Goal: Task Accomplishment & Management: Complete application form

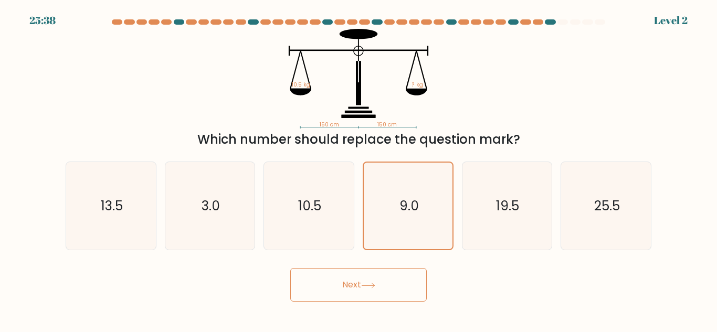
click at [341, 288] on button "Next" at bounding box center [358, 285] width 136 height 34
click at [332, 281] on button "Next" at bounding box center [358, 285] width 136 height 34
click at [304, 224] on icon "10.5" at bounding box center [309, 206] width 88 height 88
click at [359, 169] on input "c. 10.5" at bounding box center [359, 167] width 1 height 3
radio input "true"
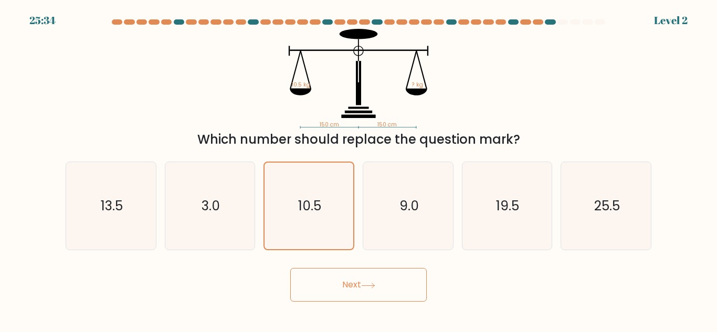
click at [344, 277] on button "Next" at bounding box center [358, 285] width 136 height 34
click at [420, 299] on button "Next" at bounding box center [358, 285] width 136 height 34
click at [376, 203] on icon "9.0" at bounding box center [408, 206] width 88 height 88
click at [359, 169] on input "d. 9.0" at bounding box center [359, 167] width 1 height 3
radio input "true"
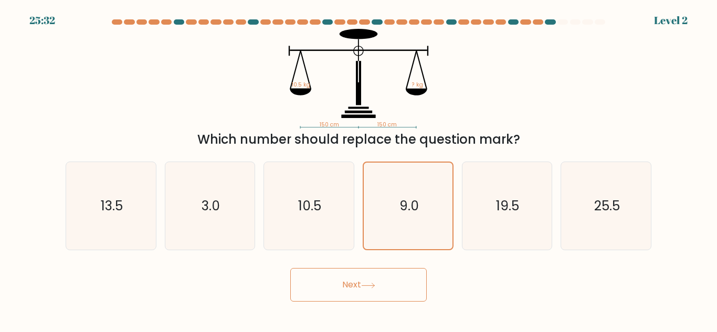
click at [383, 281] on button "Next" at bounding box center [358, 285] width 136 height 34
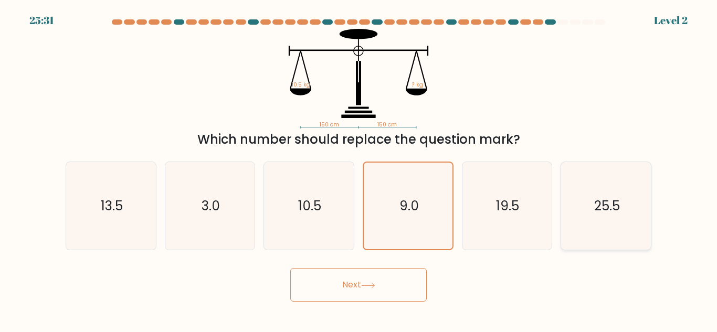
click at [568, 190] on icon "25.5" at bounding box center [606, 206] width 88 height 88
click at [359, 169] on input "f. 25.5" at bounding box center [359, 167] width 1 height 3
radio input "true"
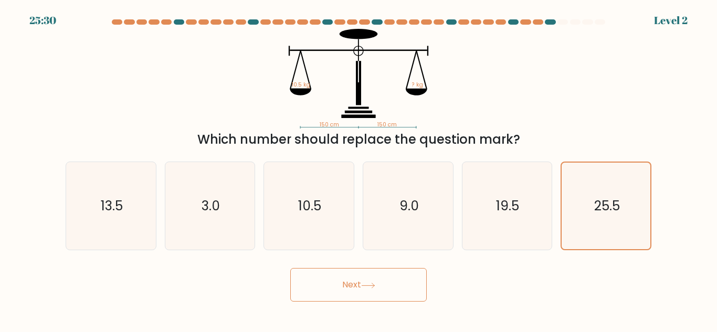
click at [374, 287] on icon at bounding box center [368, 286] width 14 height 6
click at [385, 236] on icon "9.0" at bounding box center [408, 206] width 88 height 88
click at [359, 169] on input "d. 9.0" at bounding box center [359, 167] width 1 height 3
radio input "true"
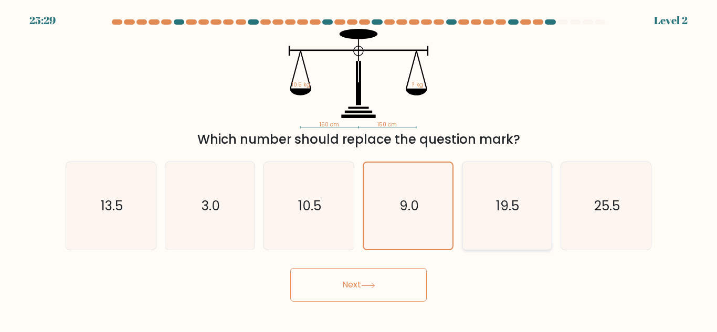
click at [492, 228] on icon "19.5" at bounding box center [507, 206] width 88 height 88
click at [359, 169] on input "e. 19.5" at bounding box center [359, 167] width 1 height 3
radio input "true"
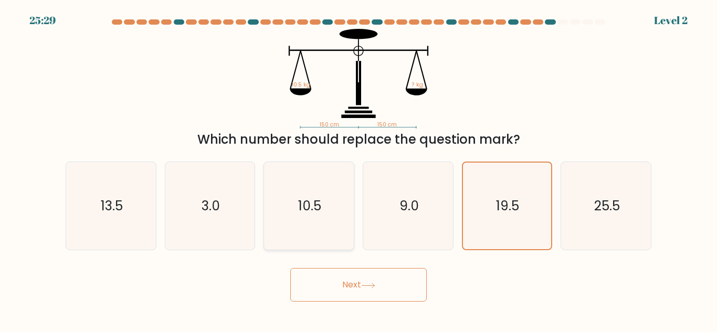
click at [301, 225] on icon "10.5" at bounding box center [309, 206] width 88 height 88
click at [359, 169] on input "c. 10.5" at bounding box center [359, 167] width 1 height 3
radio input "true"
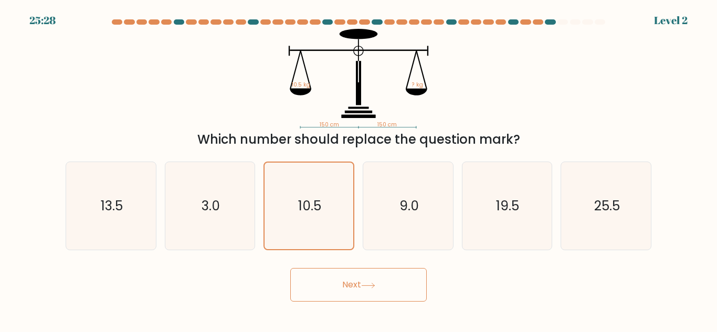
click at [350, 281] on button "Next" at bounding box center [358, 285] width 136 height 34
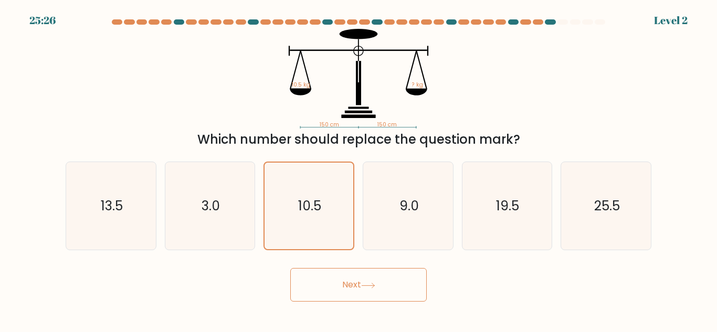
click at [350, 281] on button "Next" at bounding box center [358, 285] width 136 height 34
click at [361, 276] on button "Next" at bounding box center [358, 285] width 136 height 34
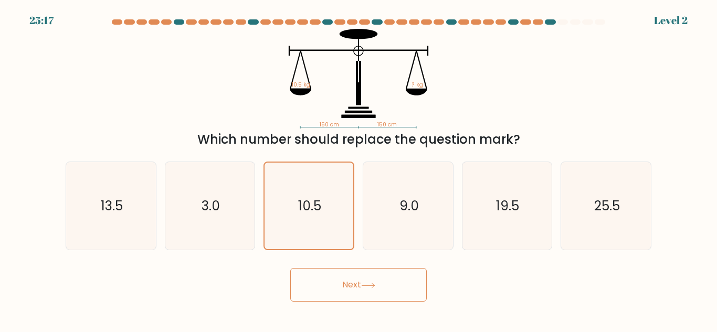
click at [361, 276] on button "Next" at bounding box center [358, 285] width 136 height 34
click at [342, 292] on button "Next" at bounding box center [358, 285] width 136 height 34
click at [307, 234] on icon "10.5" at bounding box center [309, 206] width 87 height 87
click at [359, 169] on input "c. 10.5" at bounding box center [359, 167] width 1 height 3
click at [418, 226] on icon "9.0" at bounding box center [408, 206] width 88 height 88
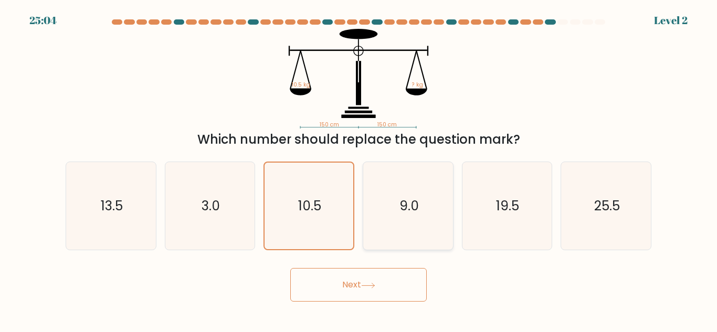
click at [359, 169] on input "d. 9.0" at bounding box center [359, 167] width 1 height 3
radio input "true"
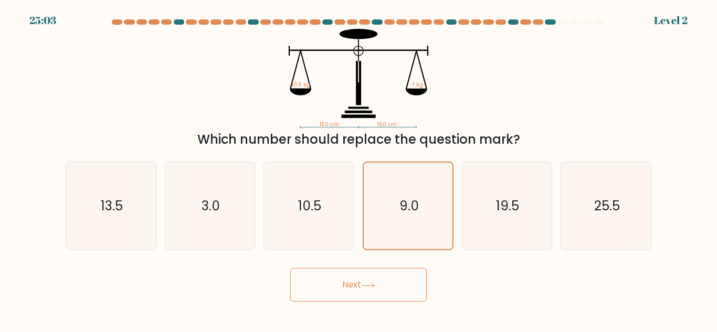
click at [362, 286] on button "Next" at bounding box center [358, 285] width 136 height 34
click at [307, 211] on text "10.5" at bounding box center [309, 206] width 23 height 18
click at [359, 169] on input "c. 10.5" at bounding box center [359, 167] width 1 height 3
radio input "true"
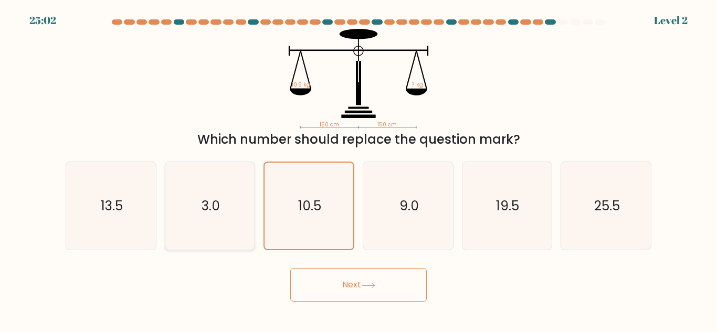
click at [228, 223] on icon "3.0" at bounding box center [210, 206] width 88 height 88
click at [359, 169] on input "b. 3.0" at bounding box center [359, 167] width 1 height 3
radio input "true"
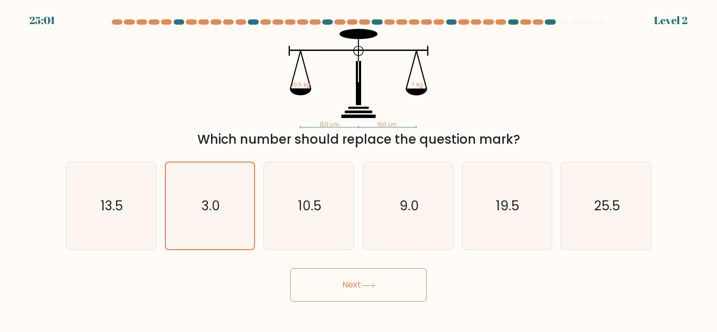
click at [362, 281] on button "Next" at bounding box center [358, 285] width 136 height 34
click at [538, 244] on icon "19.5" at bounding box center [507, 206] width 88 height 88
click at [359, 169] on input "e. 19.5" at bounding box center [359, 167] width 1 height 3
radio input "true"
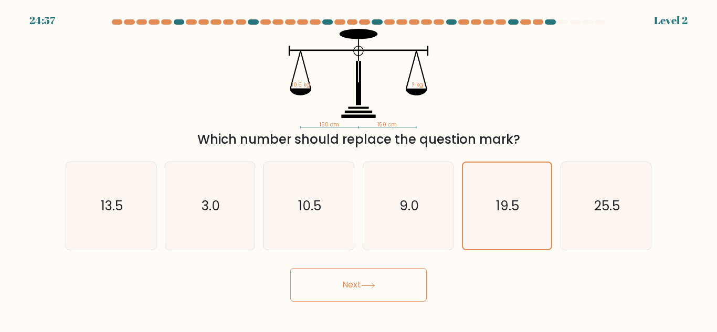
click at [354, 286] on button "Next" at bounding box center [358, 285] width 136 height 34
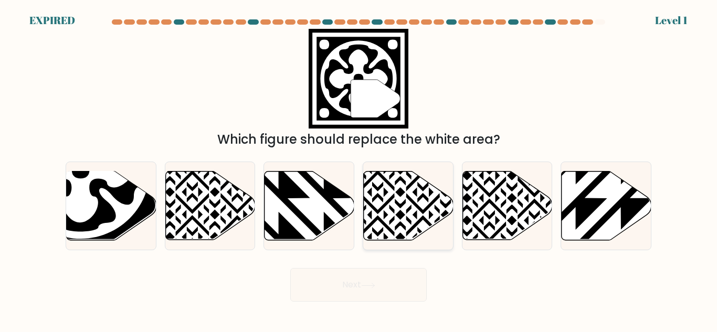
click at [410, 209] on icon at bounding box center [378, 169] width 181 height 181
click at [359, 169] on input "d." at bounding box center [359, 167] width 1 height 3
radio input "true"
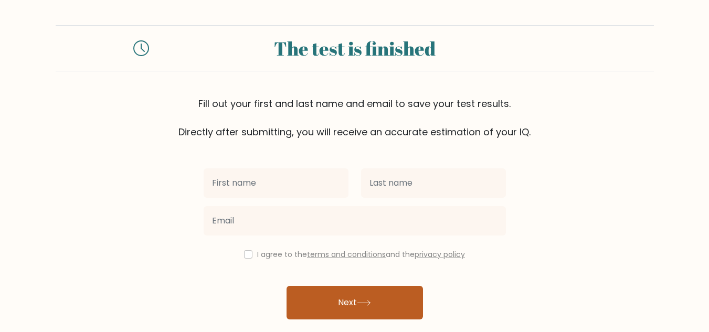
click at [342, 296] on button "Next" at bounding box center [355, 303] width 136 height 34
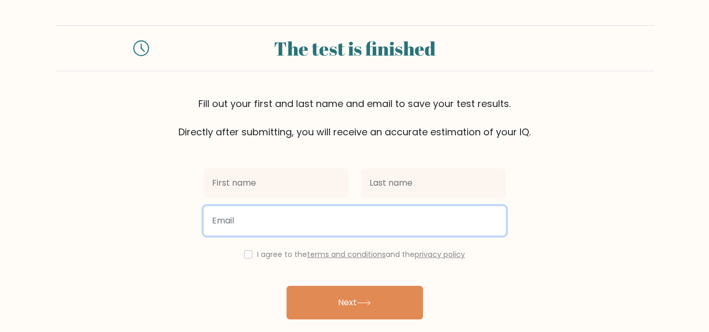
click at [267, 212] on input "email" at bounding box center [355, 220] width 302 height 29
type input "LAN0044@bairnsdalesc.vic.edu.au"
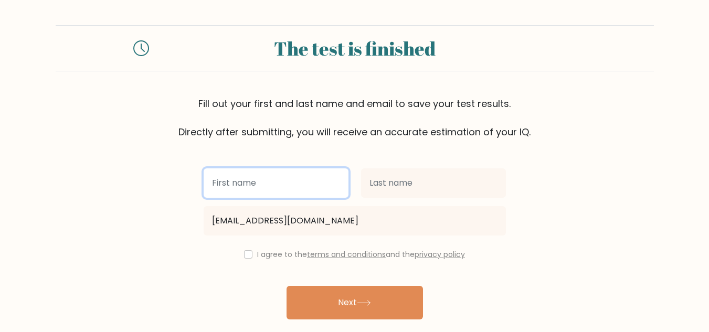
click at [286, 178] on input "text" at bounding box center [276, 182] width 145 height 29
type input "t"
type input "matilda"
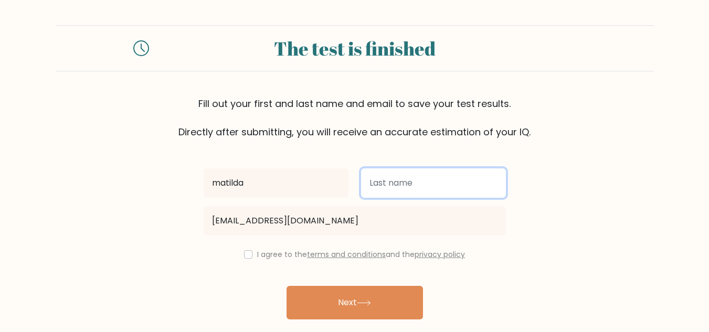
click at [373, 170] on input "text" at bounding box center [433, 182] width 145 height 29
type input "lane"
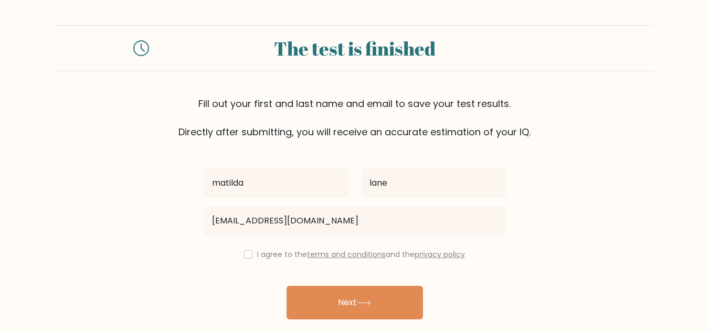
click at [251, 250] on div "I agree to the terms and conditions and the privacy policy" at bounding box center [354, 254] width 315 height 13
click at [246, 254] on input "checkbox" at bounding box center [248, 254] width 8 height 8
checkbox input "true"
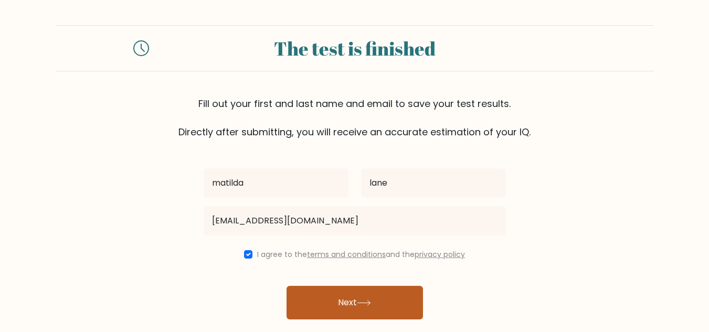
click at [332, 307] on button "Next" at bounding box center [355, 303] width 136 height 34
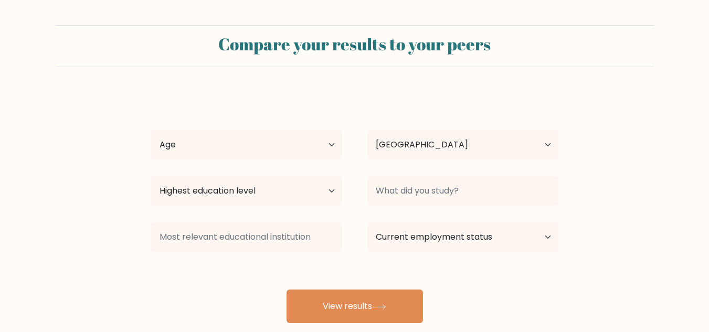
select select "AU"
click at [291, 153] on select "Age Under [DEMOGRAPHIC_DATA] [DEMOGRAPHIC_DATA] [DEMOGRAPHIC_DATA] [DEMOGRAPHIC…" at bounding box center [246, 144] width 191 height 29
select select "min_18"
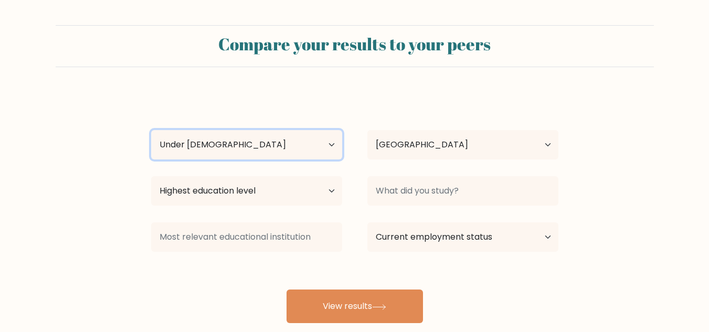
click at [151, 130] on select "Age Under [DEMOGRAPHIC_DATA] [DEMOGRAPHIC_DATA] [DEMOGRAPHIC_DATA] [DEMOGRAPHIC…" at bounding box center [246, 144] width 191 height 29
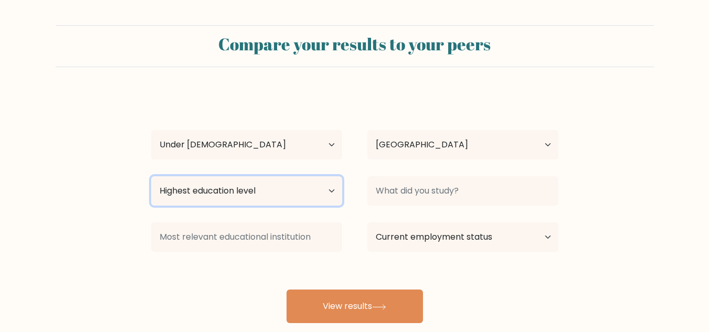
click at [289, 193] on select "Highest education level No schooling Primary Lower Secondary Upper Secondary Oc…" at bounding box center [246, 190] width 191 height 29
select select "lower_secondary"
click at [151, 176] on select "Highest education level No schooling Primary Lower Secondary Upper Secondary Oc…" at bounding box center [246, 190] width 191 height 29
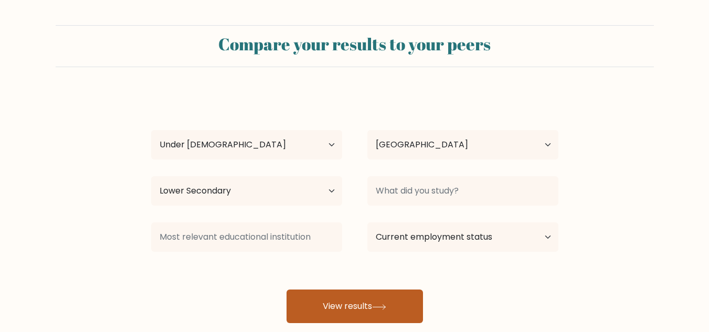
click at [399, 297] on button "View results" at bounding box center [355, 307] width 136 height 34
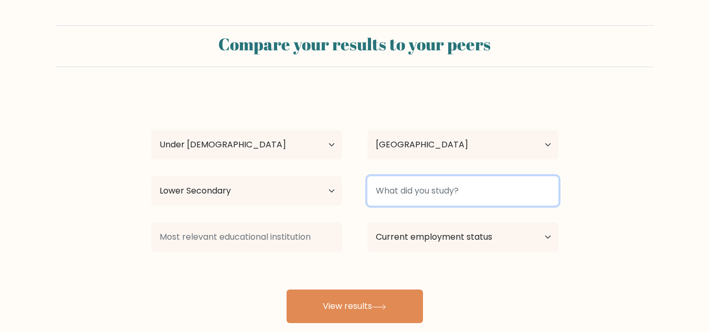
click at [509, 195] on input at bounding box center [462, 190] width 191 height 29
type input "o"
type input "nothing"
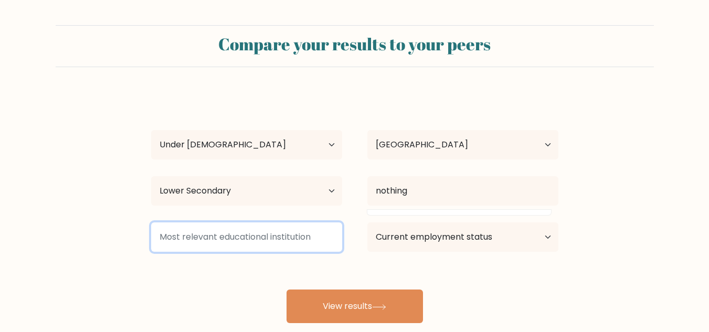
click at [307, 241] on input at bounding box center [246, 237] width 191 height 29
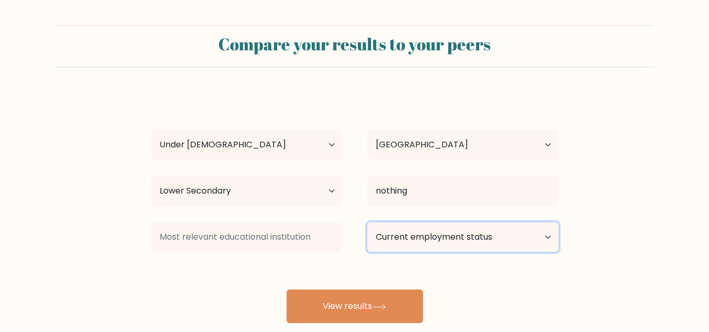
click at [462, 247] on select "Current employment status Employed Student Retired Other / prefer not to answer" at bounding box center [462, 237] width 191 height 29
select select "student"
click at [367, 223] on select "Current employment status Employed Student Retired Other / prefer not to answer" at bounding box center [462, 237] width 191 height 29
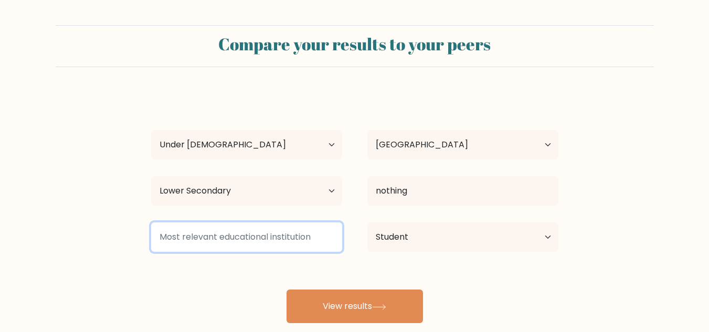
click at [273, 237] on input at bounding box center [246, 237] width 191 height 29
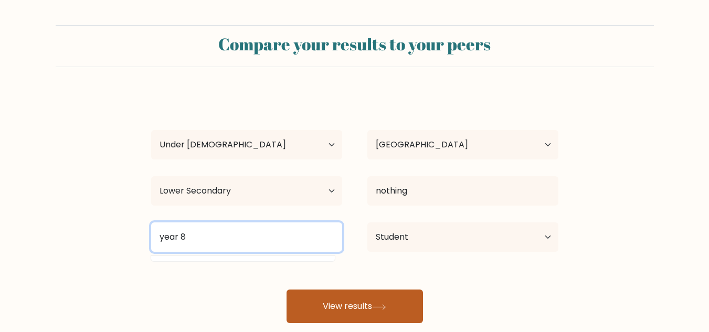
type input "year 8"
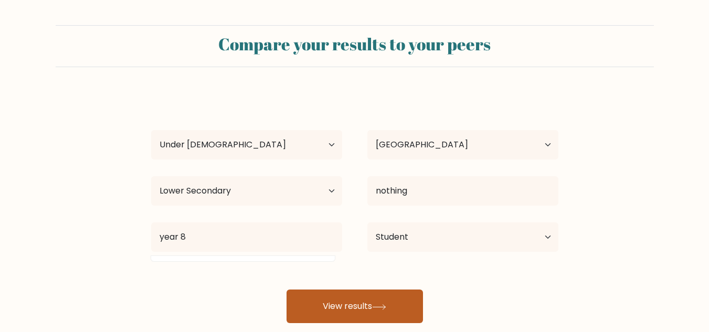
click at [339, 307] on button "View results" at bounding box center [355, 307] width 136 height 34
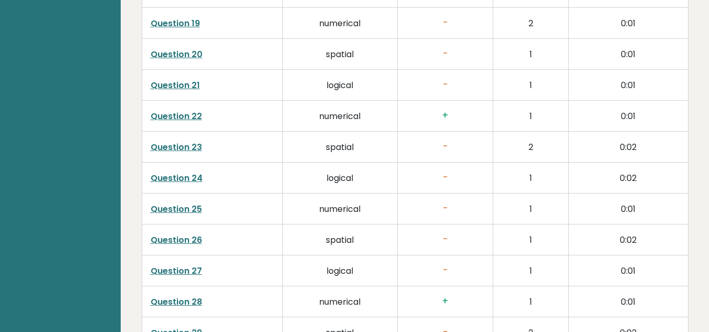
scroll to position [2245, 0]
